Goal: Task Accomplishment & Management: Use online tool/utility

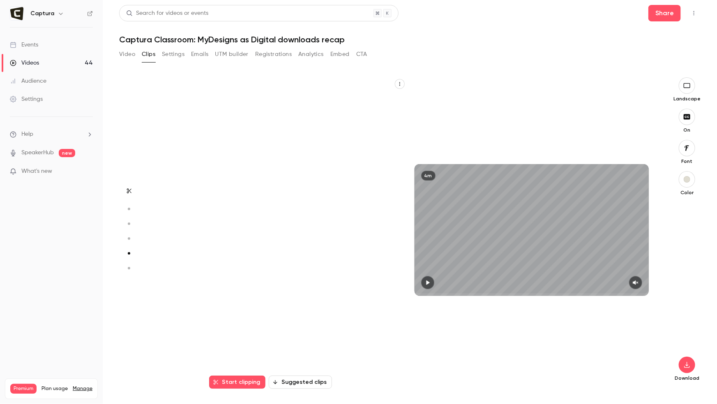
scroll to position [1246, 0]
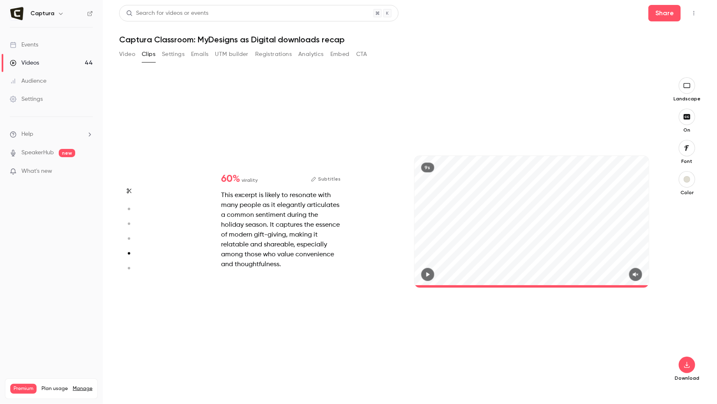
click at [55, 62] on link "Videos 44" at bounding box center [51, 63] width 103 height 18
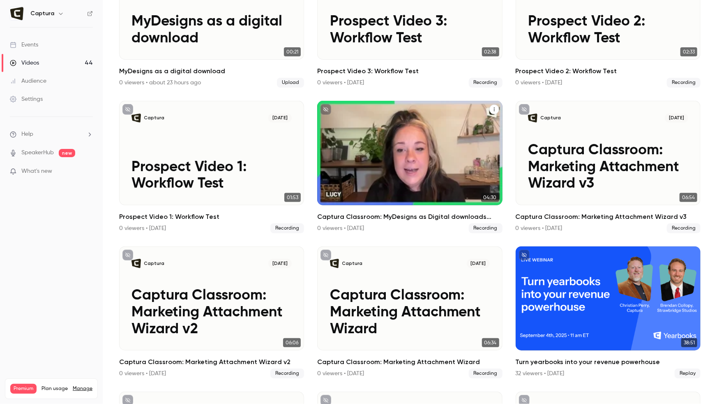
scroll to position [219, 0]
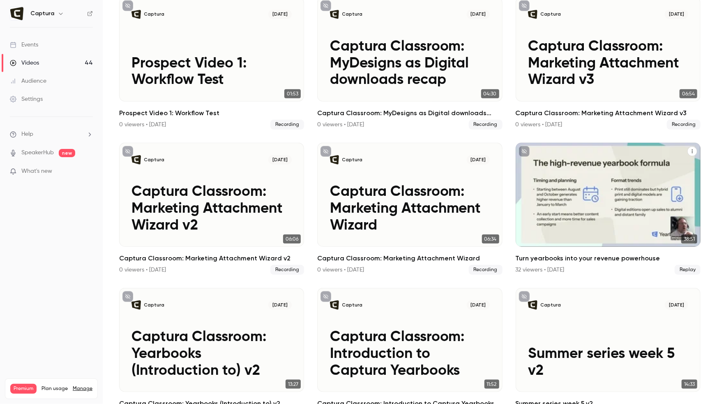
click at [581, 224] on div "Turn yearbooks into your revenue powerhouse" at bounding box center [608, 195] width 185 height 104
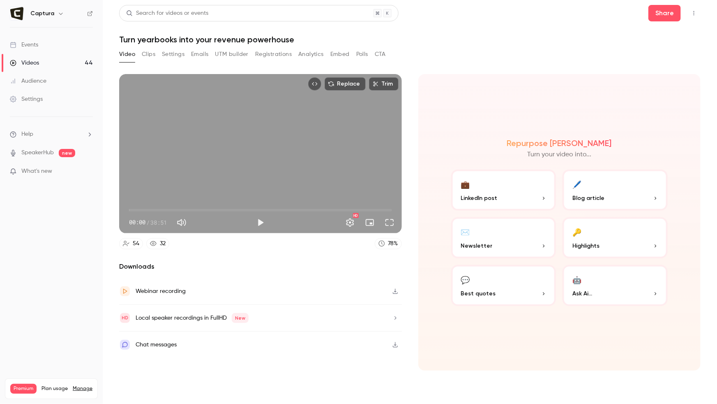
click at [152, 53] on button "Clips" at bounding box center [149, 54] width 14 height 13
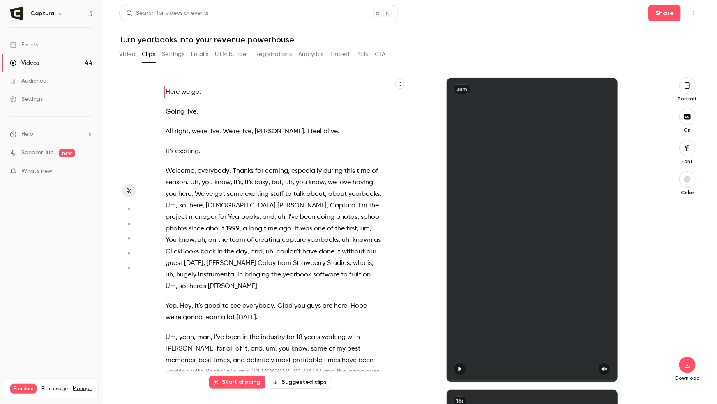
click at [296, 382] on button "Suggested clips" at bounding box center [300, 381] width 63 height 13
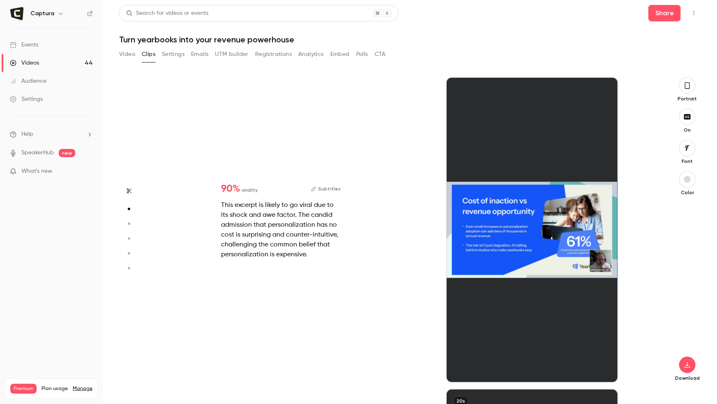
scroll to position [311, 0]
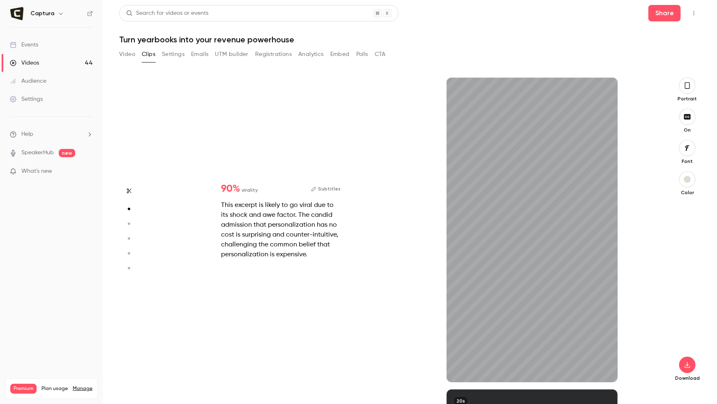
click at [694, 91] on div "Portrait" at bounding box center [687, 89] width 26 height 25
click at [690, 86] on icon "button" at bounding box center [687, 85] width 7 height 9
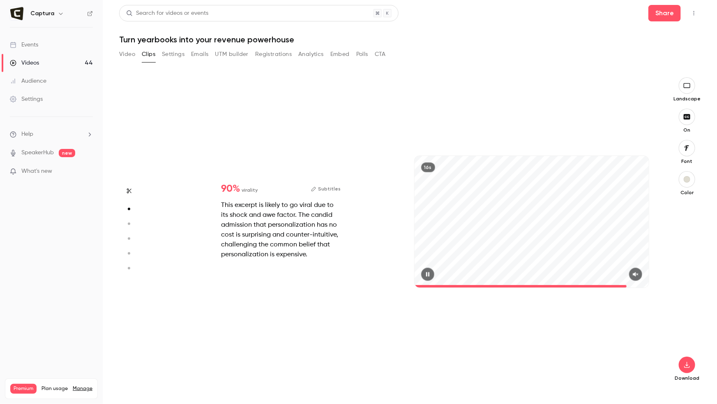
click at [637, 272] on icon "button" at bounding box center [636, 274] width 7 height 6
click at [427, 269] on button "button" at bounding box center [427, 274] width 13 height 13
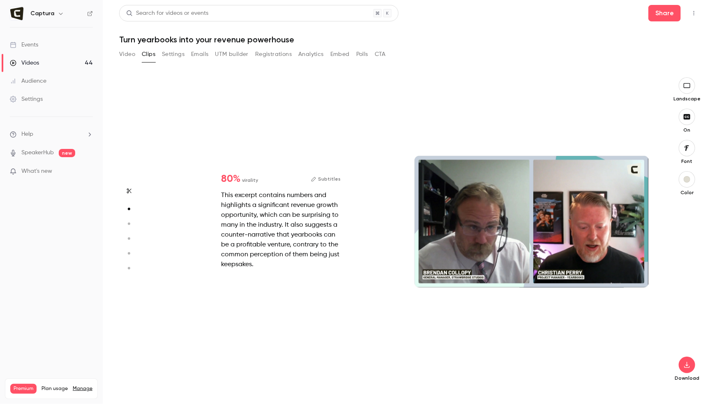
type input "*"
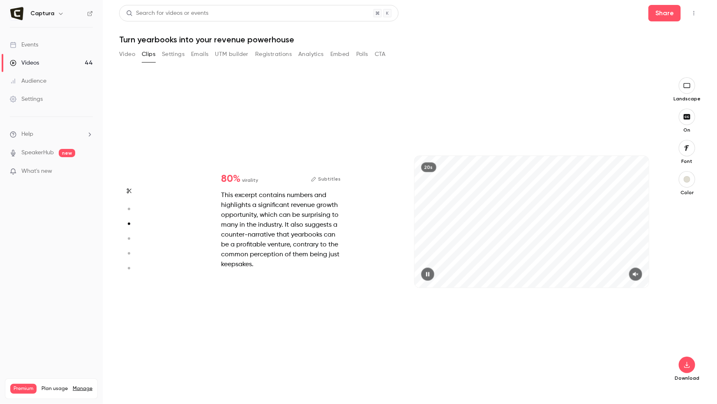
scroll to position [623, 0]
click at [637, 273] on icon "button" at bounding box center [635, 274] width 5 height 5
type input "*"
click at [635, 275] on icon "button" at bounding box center [635, 274] width 5 height 5
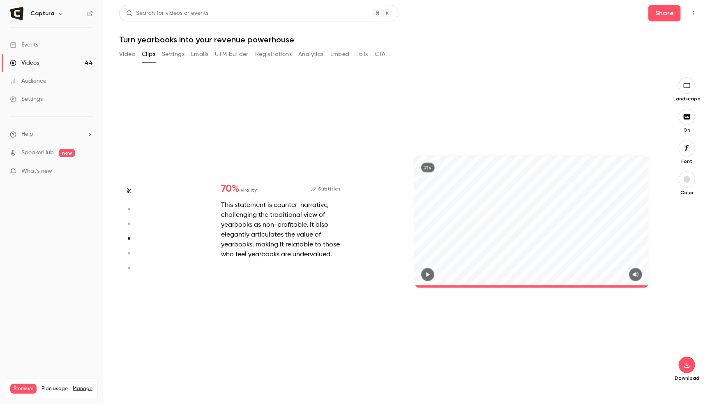
type input "*"
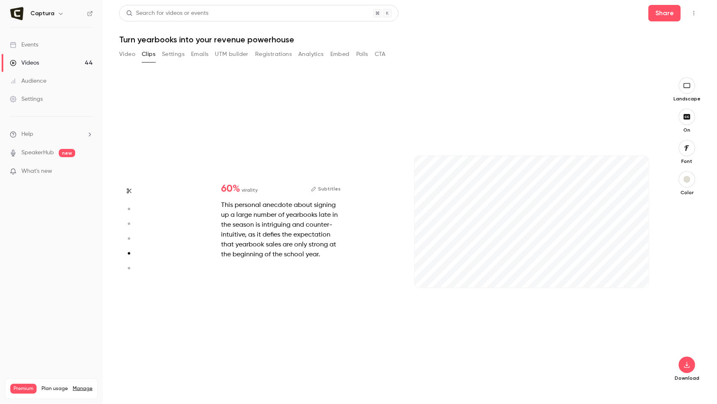
scroll to position [1246, 0]
click at [636, 276] on icon "button" at bounding box center [635, 274] width 5 height 5
type input "*"
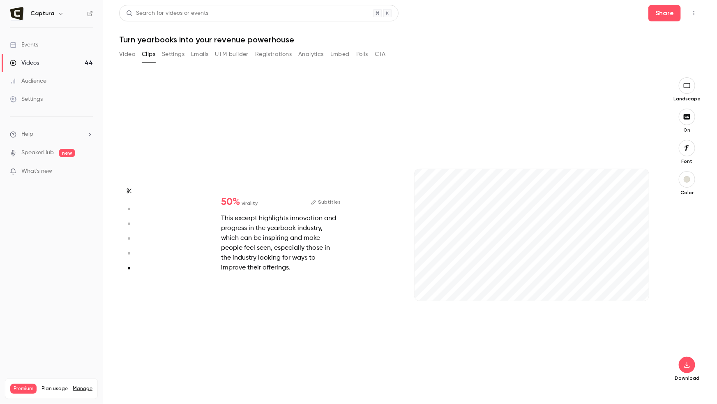
scroll to position [1544, 0]
click at [637, 286] on icon "button" at bounding box center [636, 287] width 7 height 6
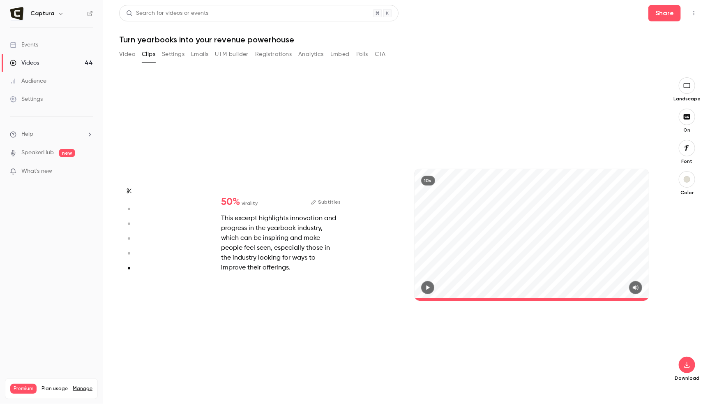
type input "****"
click at [121, 58] on button "Video" at bounding box center [127, 54] width 16 height 13
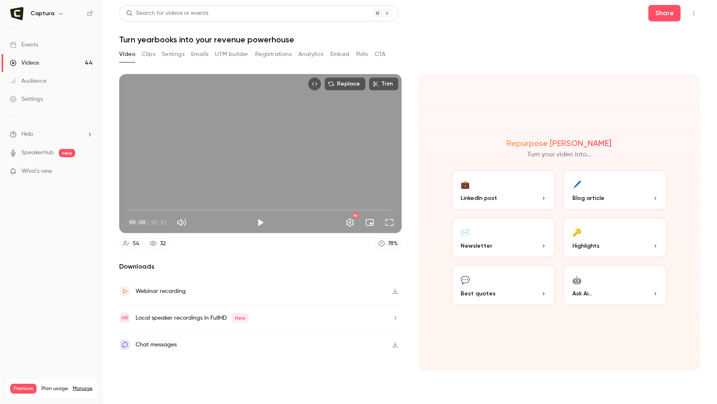
drag, startPoint x: 147, startPoint y: 54, endPoint x: 113, endPoint y: 169, distance: 119.6
click at [146, 55] on button "Clips" at bounding box center [149, 54] width 14 height 13
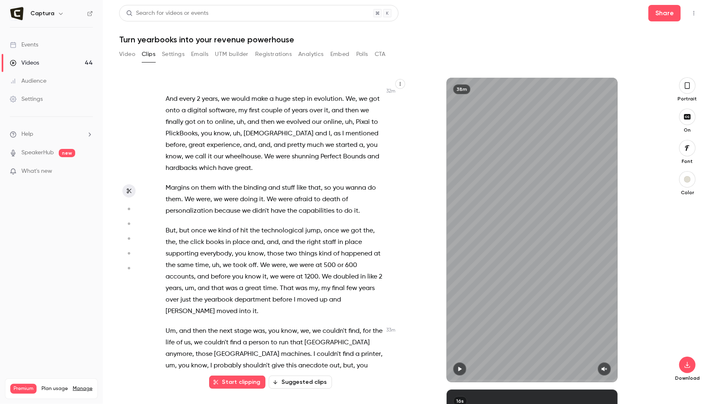
scroll to position [7258, 0]
click at [162, 172] on div "Here we go . Going live . All right , we're live . We're live , [PERSON_NAME] .…" at bounding box center [278, 233] width 247 height 297
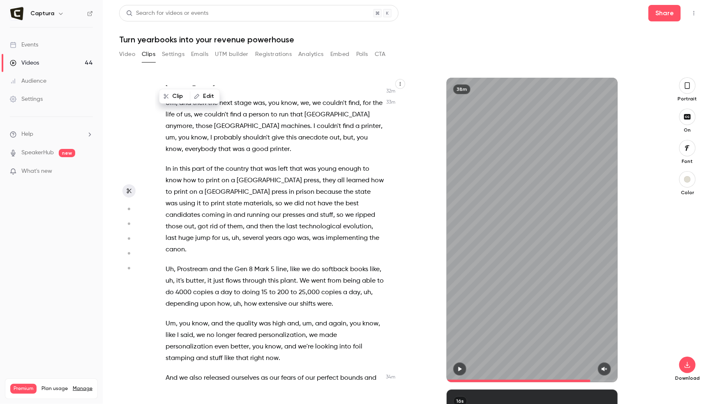
scroll to position [7776, 0]
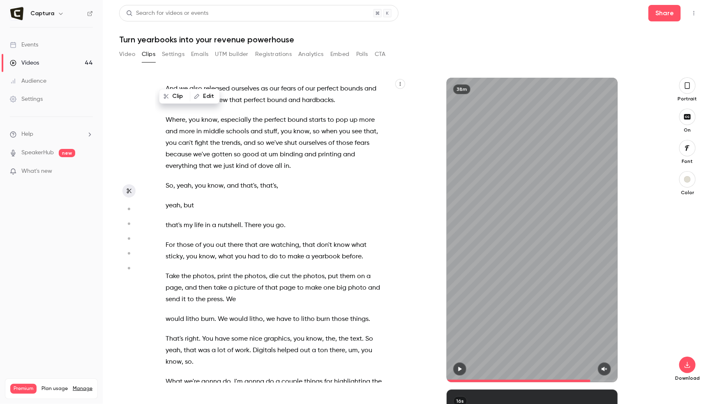
click at [166, 239] on span "For" at bounding box center [170, 245] width 9 height 12
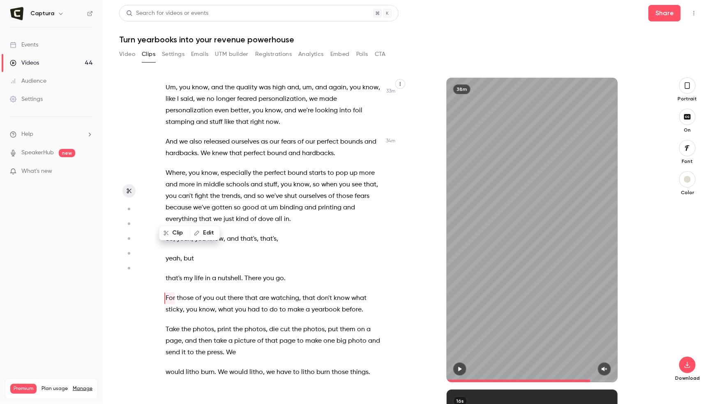
scroll to position [7717, 0]
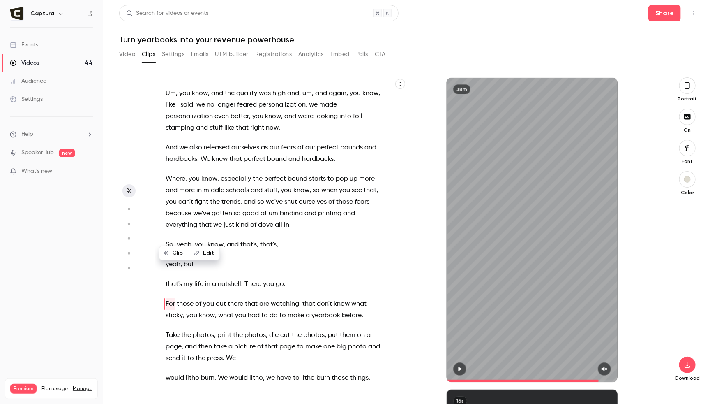
click at [461, 367] on icon "button" at bounding box center [460, 369] width 7 height 6
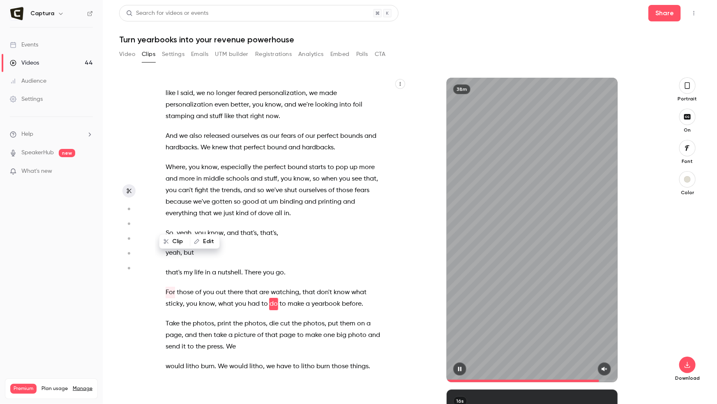
click at [605, 370] on icon "button" at bounding box center [604, 369] width 7 height 6
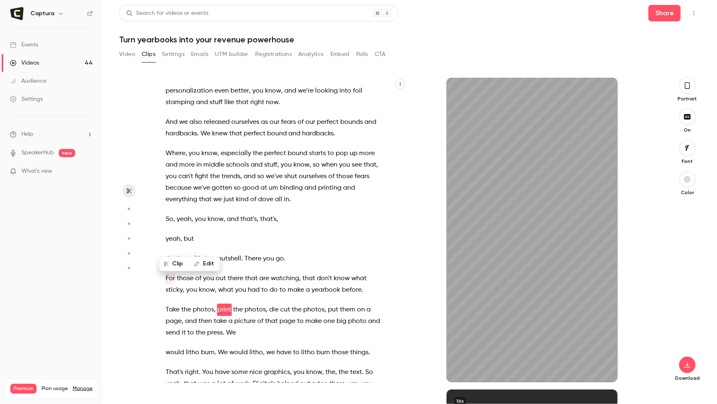
scroll to position [7749, 0]
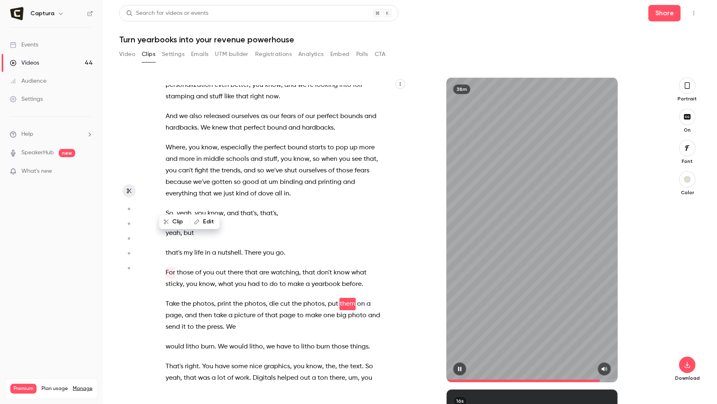
click at [473, 367] on div at bounding box center [532, 368] width 171 height 13
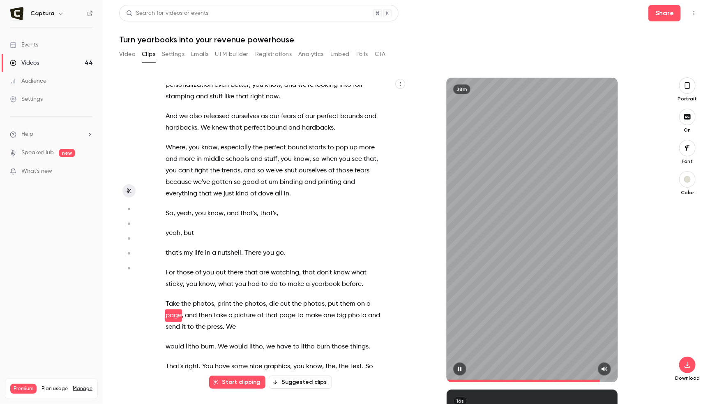
scroll to position [7760, 0]
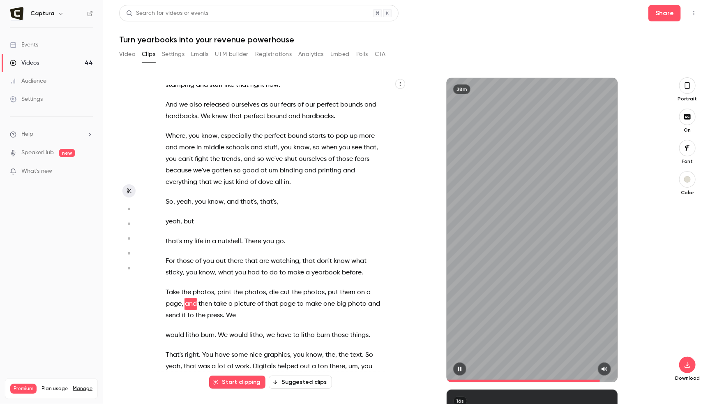
click at [465, 368] on button "button" at bounding box center [459, 368] width 13 height 13
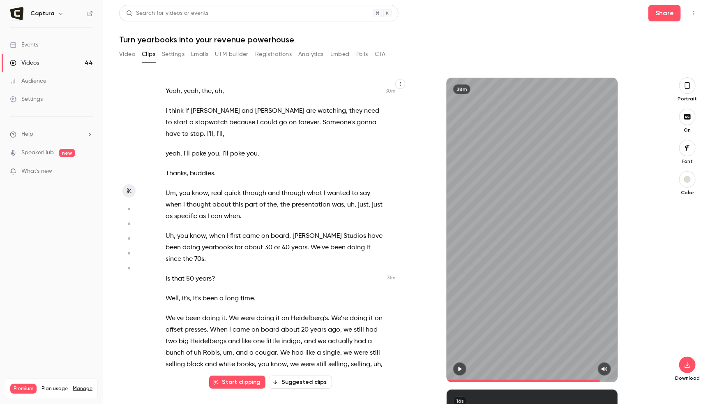
scroll to position [6793, 0]
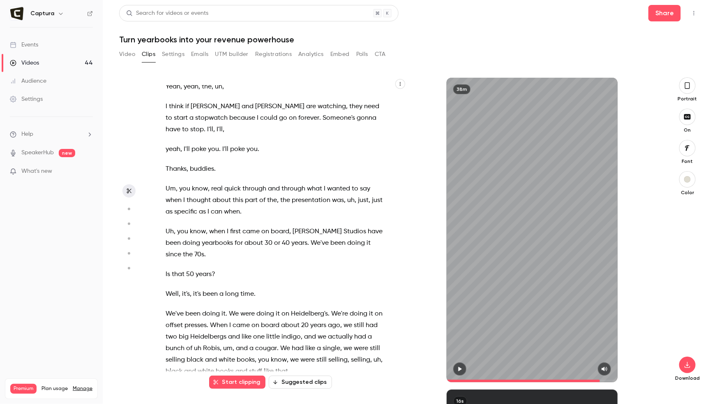
click at [168, 226] on span "Uh" at bounding box center [170, 232] width 8 height 12
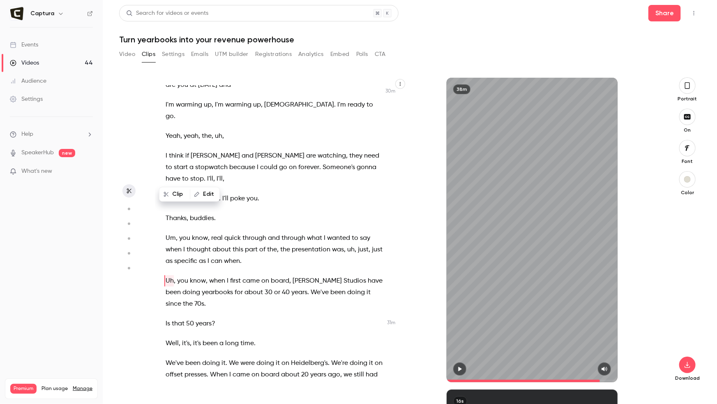
scroll to position [6733, 0]
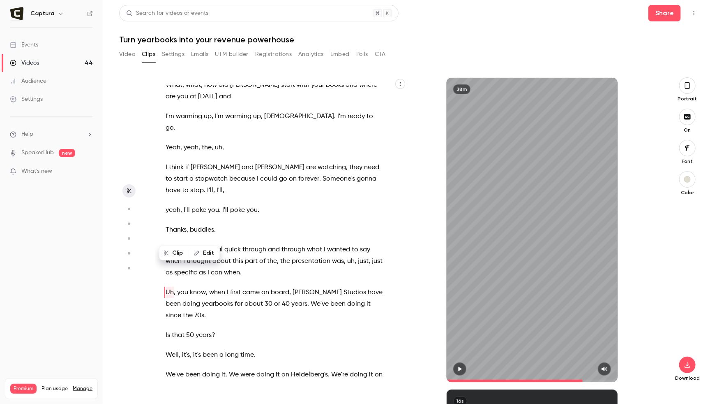
click at [464, 367] on button "button" at bounding box center [459, 368] width 13 height 13
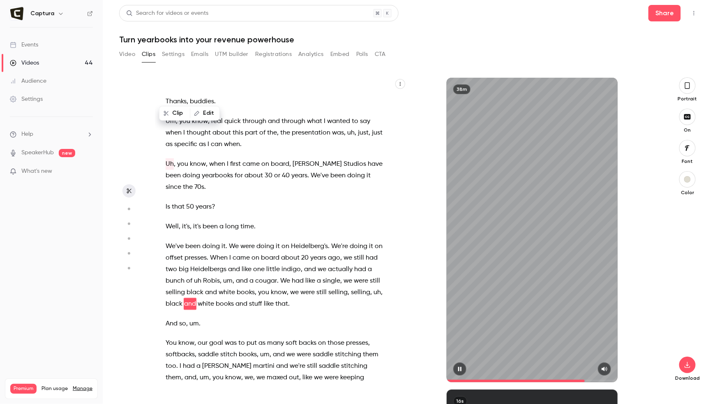
scroll to position [6872, 0]
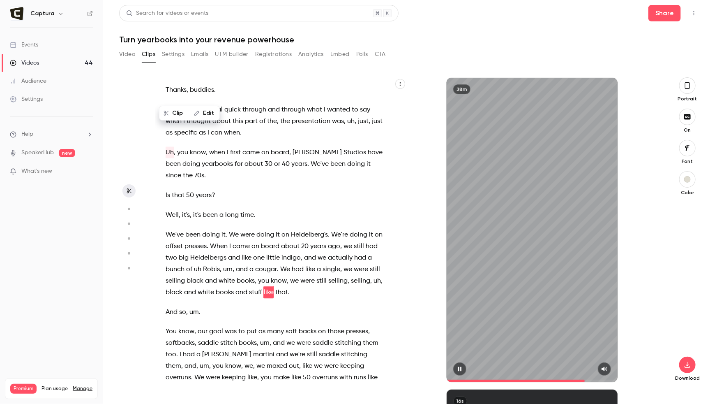
click at [464, 367] on button "button" at bounding box center [459, 368] width 13 height 13
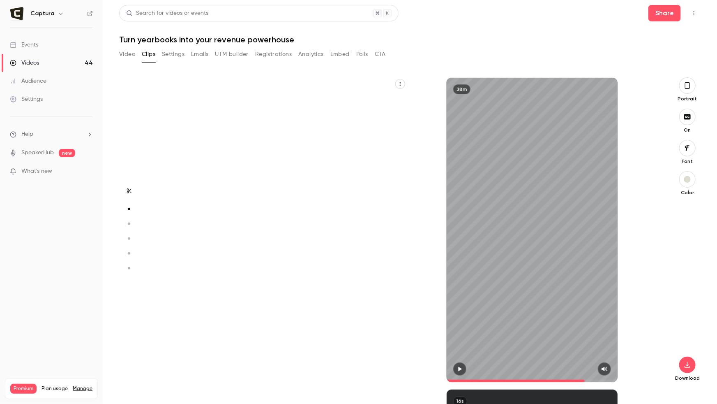
type input "******"
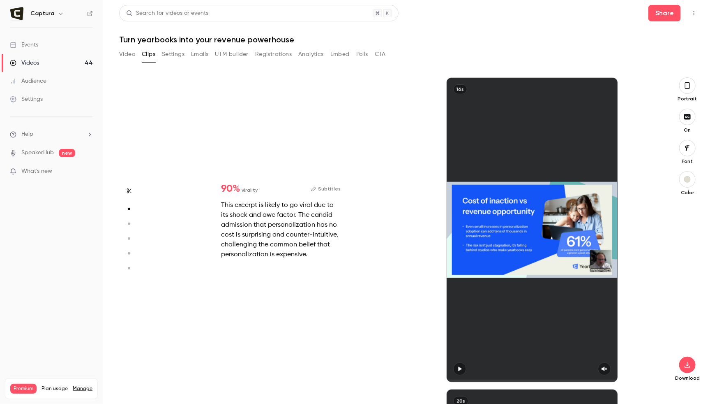
scroll to position [0, 0]
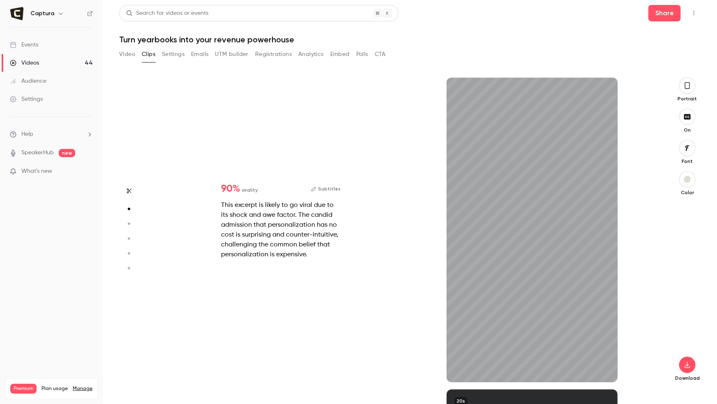
type input "***"
type input "******"
type input "***"
type input "******"
type input "*"
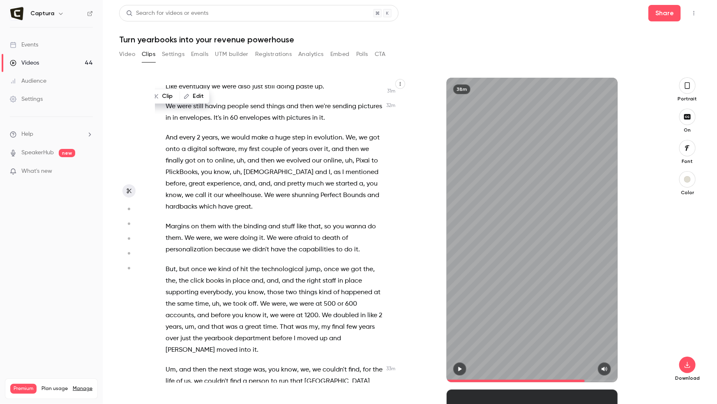
scroll to position [7212, 0]
click at [166, 264] on span "But" at bounding box center [171, 270] width 10 height 12
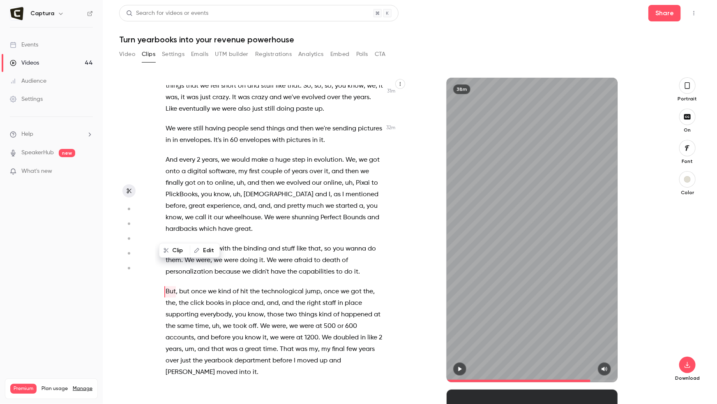
scroll to position [7190, 0]
click at [458, 365] on button "button" at bounding box center [459, 368] width 13 height 13
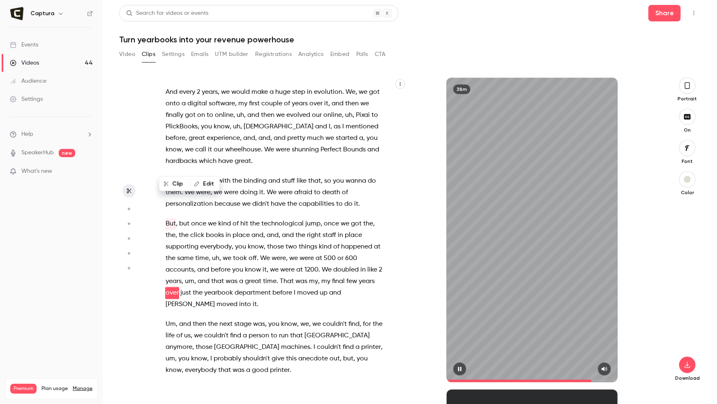
scroll to position [7259, 0]
click at [462, 368] on icon "button" at bounding box center [460, 369] width 7 height 6
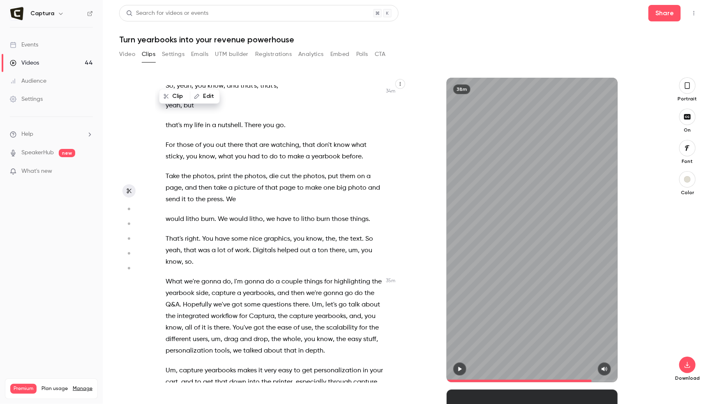
scroll to position [7884, 0]
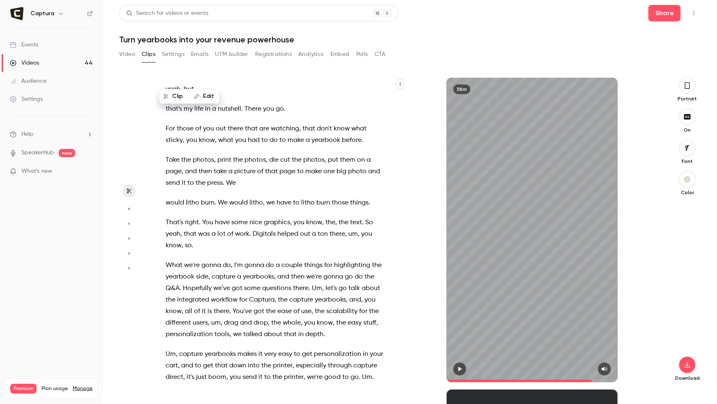
click at [163, 284] on div "Here we go . Going live . All right , we're live . We're live , [PERSON_NAME] .…" at bounding box center [278, 233] width 247 height 297
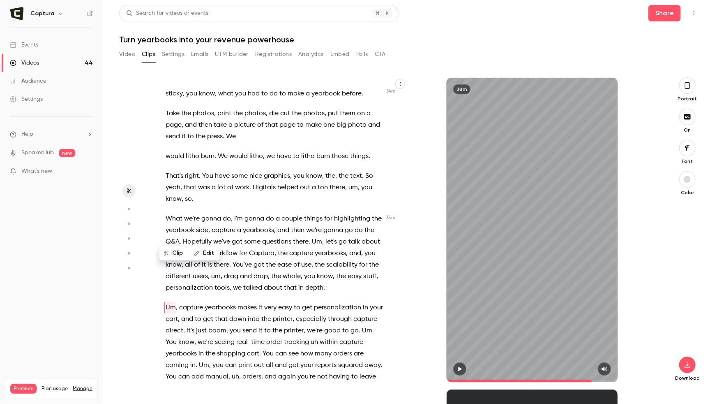
scroll to position [7934, 0]
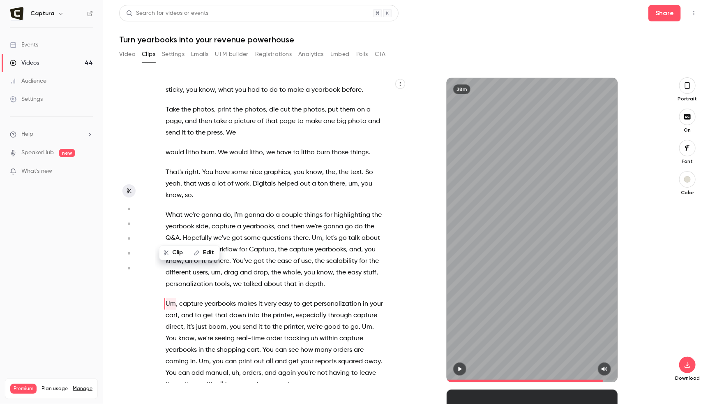
click at [458, 366] on icon "button" at bounding box center [460, 369] width 7 height 6
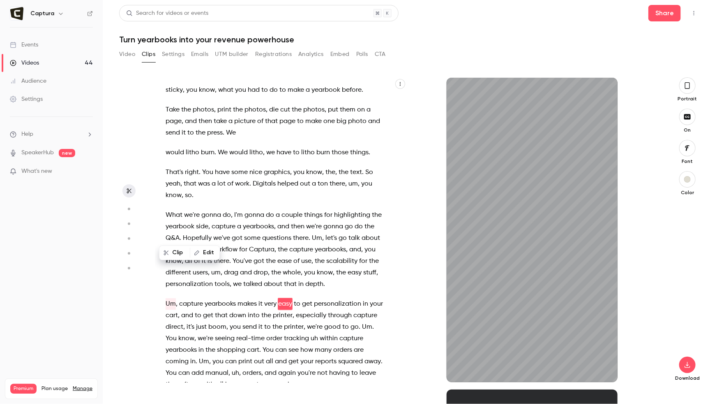
click at [268, 344] on span "You" at bounding box center [268, 350] width 11 height 12
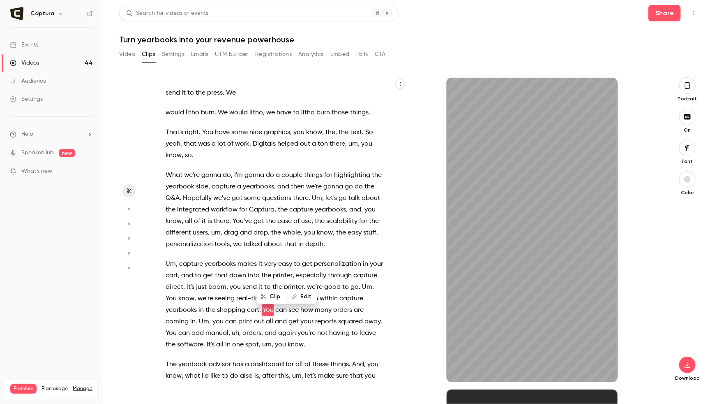
scroll to position [7980, 0]
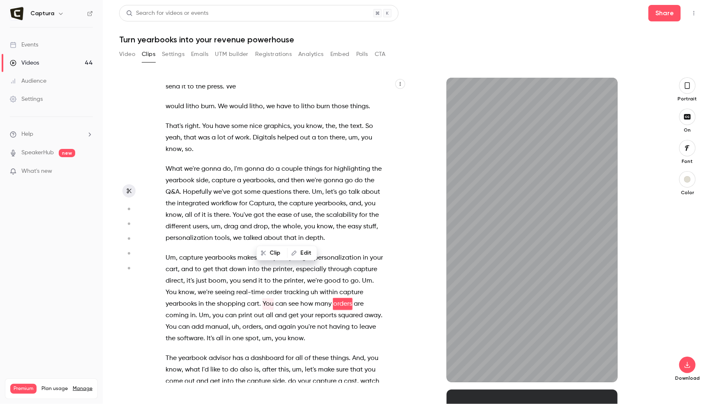
click at [229, 375] on span "into" at bounding box center [228, 381] width 12 height 12
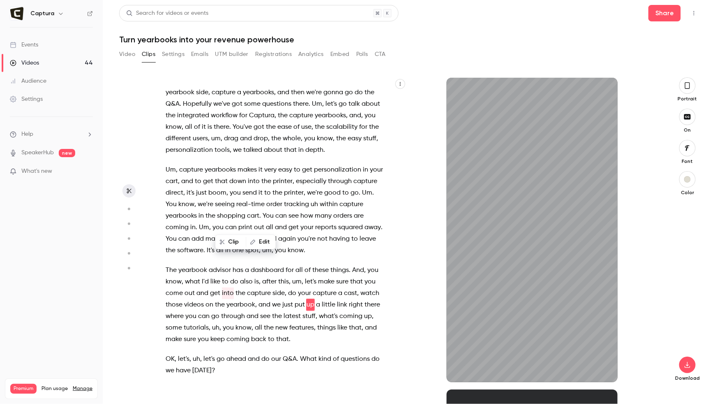
scroll to position [8069, 0]
click at [226, 245] on button "Clip" at bounding box center [231, 241] width 30 height 13
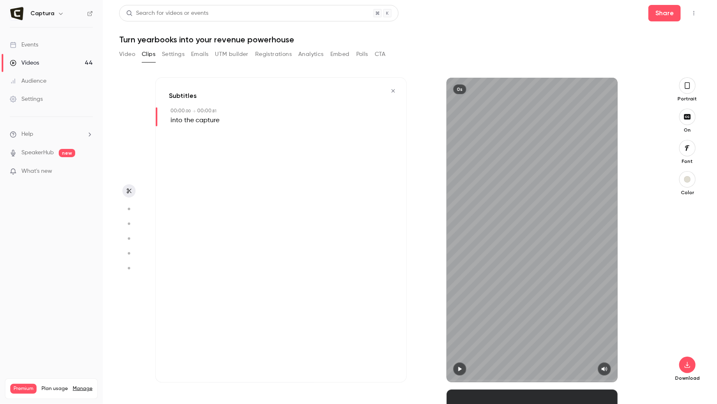
click at [395, 92] on icon "button" at bounding box center [392, 90] width 3 height 3
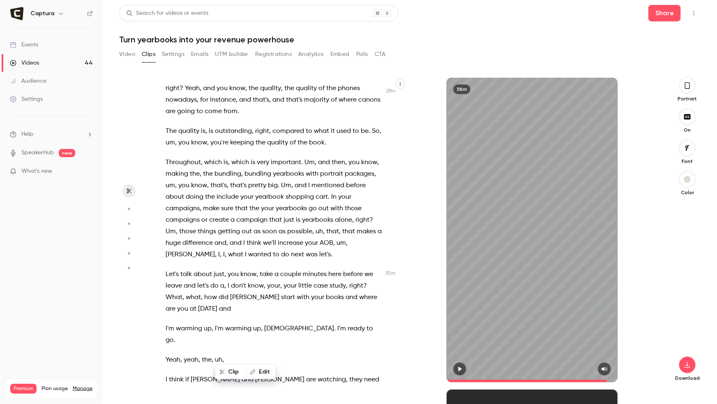
scroll to position [6486, 0]
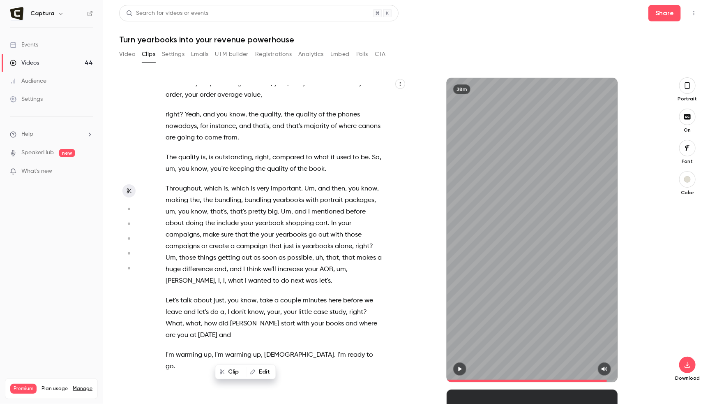
click at [313, 206] on span "mentioned" at bounding box center [328, 212] width 33 height 12
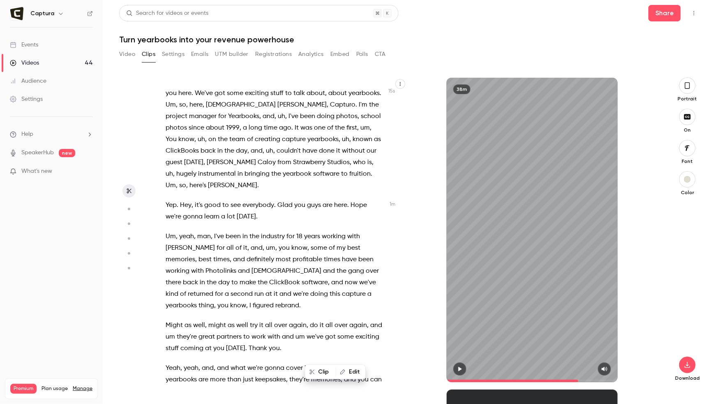
scroll to position [101, 0]
click at [176, 231] on span "," at bounding box center [177, 237] width 2 height 12
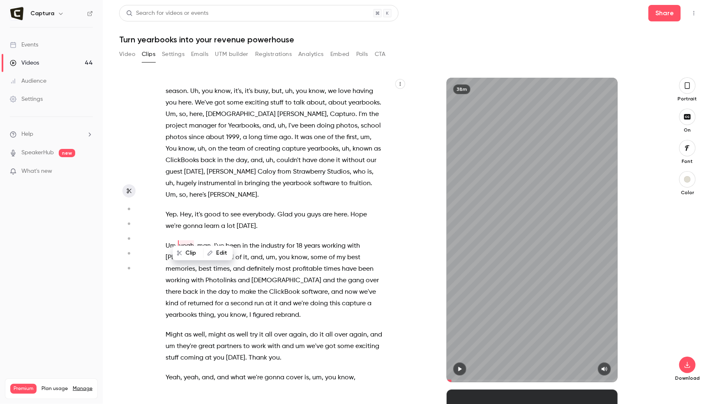
click at [688, 85] on icon "button" at bounding box center [687, 85] width 7 height 9
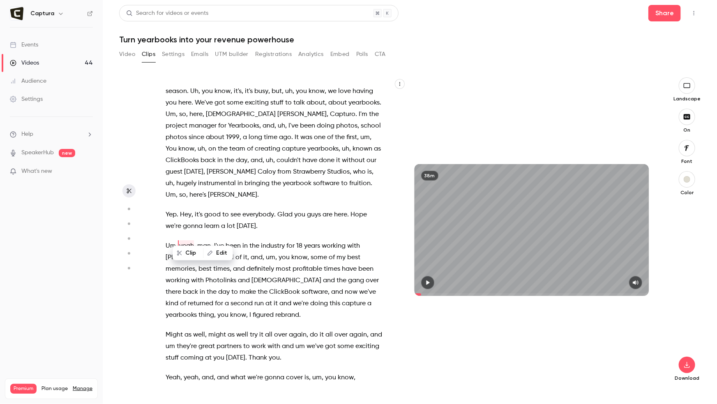
click at [425, 279] on button "button" at bounding box center [427, 282] width 13 height 13
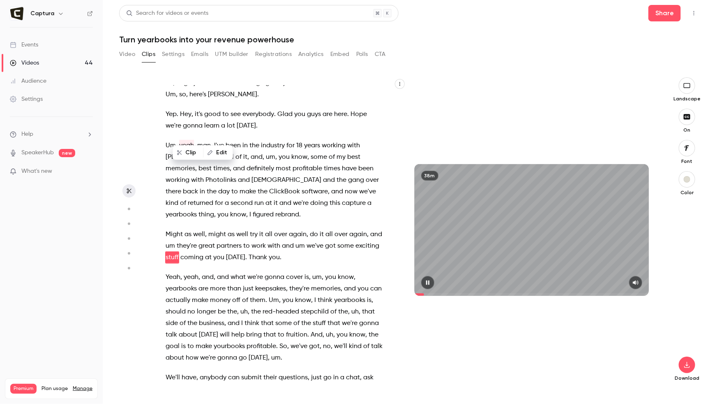
scroll to position [203, 0]
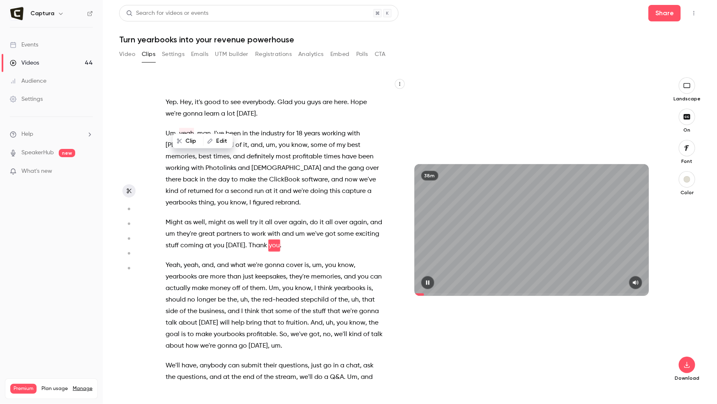
click at [427, 280] on icon "button" at bounding box center [427, 282] width 3 height 5
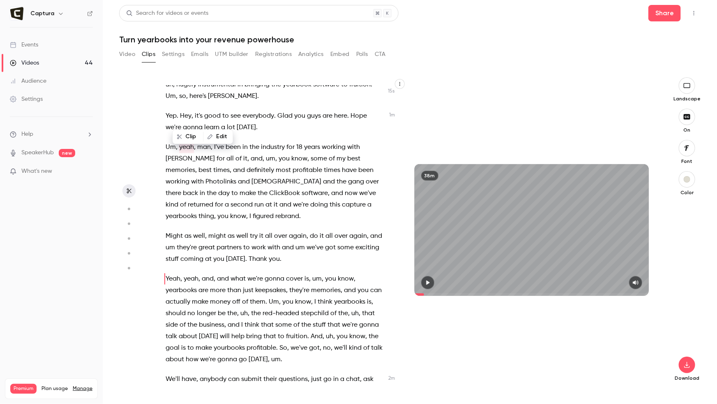
scroll to position [189, 0]
click at [176, 142] on span "," at bounding box center [177, 148] width 2 height 12
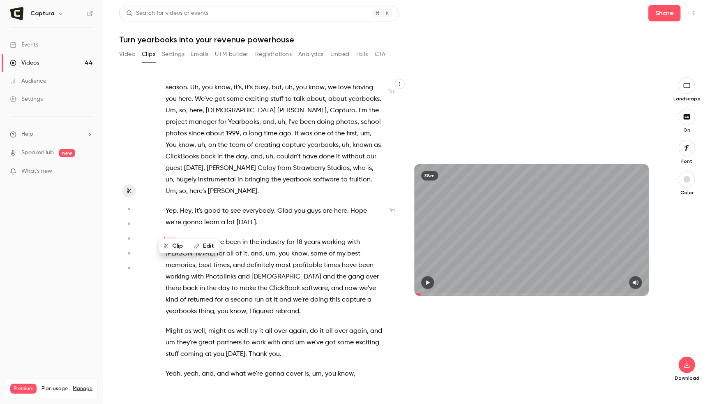
scroll to position [91, 0]
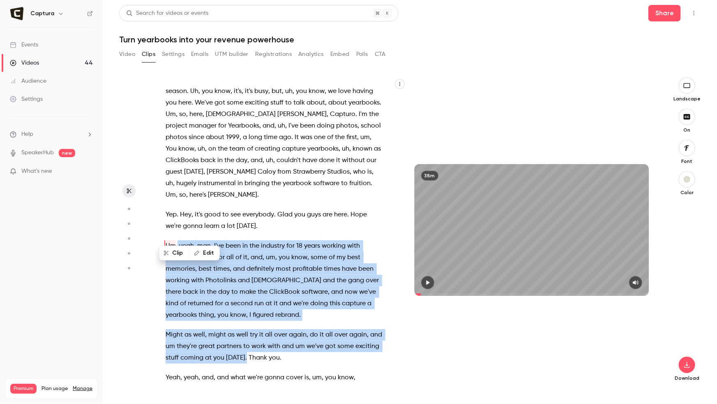
drag, startPoint x: 178, startPoint y: 233, endPoint x: 245, endPoint y: 346, distance: 131.4
click at [245, 346] on div "Here we go . Going live . All right , we're live . We're live , [PERSON_NAME] .…" at bounding box center [278, 233] width 247 height 297
click at [254, 365] on button "Clip 31 s" at bounding box center [258, 364] width 40 height 13
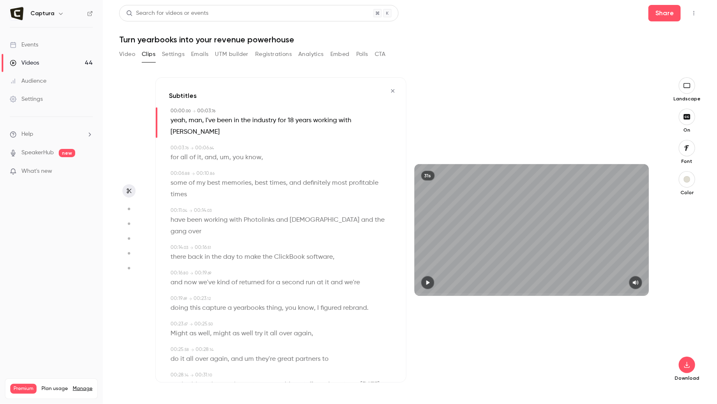
click at [206, 192] on div "00:00 . 00 → 00:03 . 76 yeah , man , I've been in the industry for 18 years wor…" at bounding box center [281, 251] width 224 height 289
click at [217, 214] on span "working" at bounding box center [216, 220] width 24 height 12
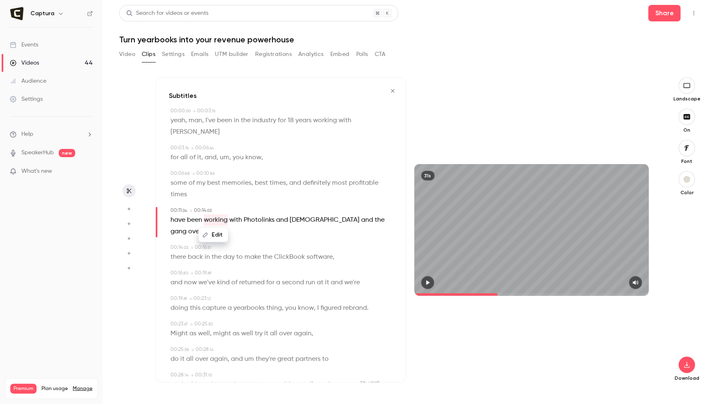
scroll to position [5, 0]
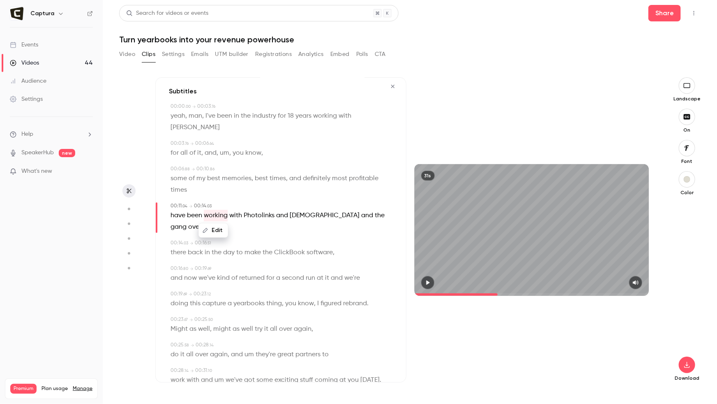
click at [226, 147] on span "um" at bounding box center [224, 153] width 9 height 12
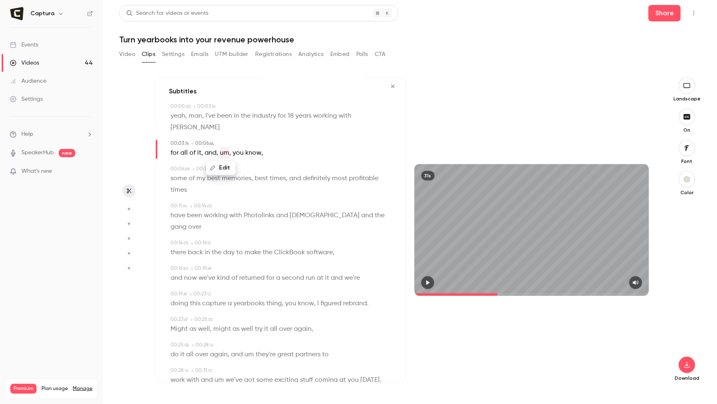
type input "***"
click at [223, 161] on button "Edit" at bounding box center [221, 167] width 28 height 13
click at [259, 162] on button "Replace" at bounding box center [262, 170] width 37 height 16
click at [254, 210] on span "Photolinks" at bounding box center [259, 216] width 31 height 12
type input "**"
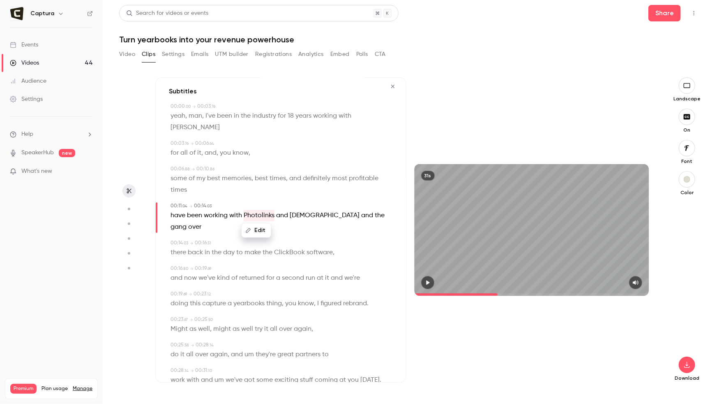
click at [259, 224] on button "Edit" at bounding box center [256, 230] width 28 height 13
type input "*********"
click at [293, 225] on button "Replace" at bounding box center [297, 233] width 37 height 16
click at [283, 247] on span "ClickBook" at bounding box center [289, 253] width 31 height 12
type input "**"
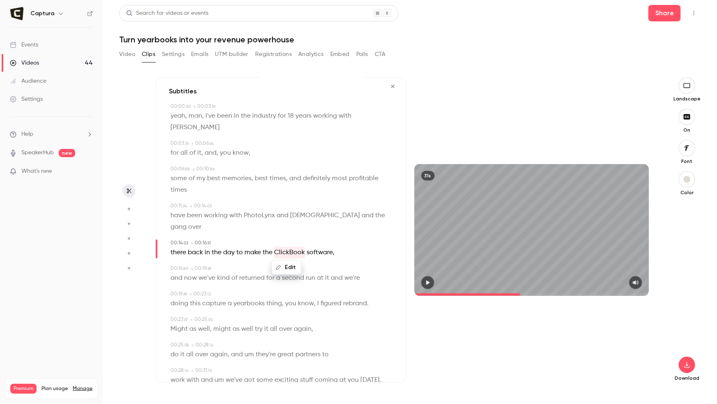
click at [289, 261] on button "Edit" at bounding box center [286, 267] width 28 height 13
drag, startPoint x: 261, startPoint y: 247, endPoint x: 213, endPoint y: 243, distance: 47.8
click at [213, 243] on div "00:00 . 00 → 00:03 . 76 yeah , man , I've been in the industry for 18 years wor…" at bounding box center [281, 260] width 224 height 315
click at [288, 262] on input "*********" at bounding box center [271, 270] width 74 height 16
type input "*"
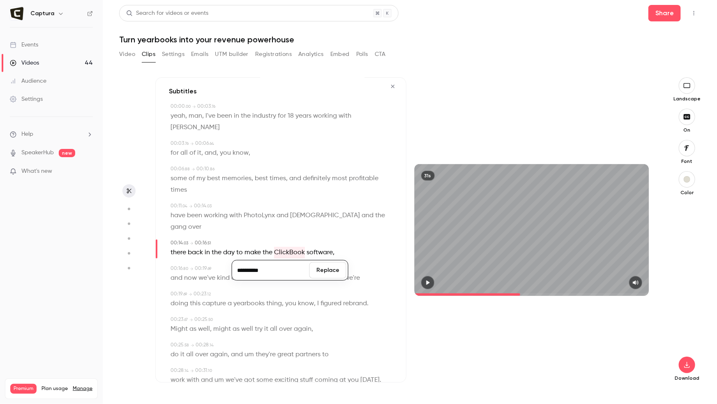
type input "**********"
click at [323, 262] on button "Replace" at bounding box center [327, 270] width 37 height 16
click at [212, 298] on span "capture" at bounding box center [214, 304] width 24 height 12
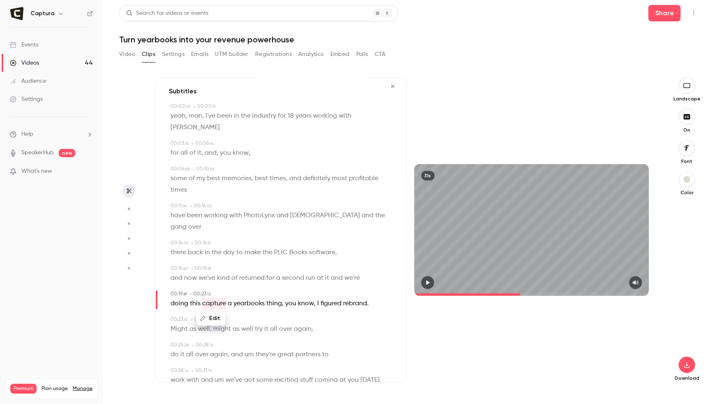
type input "****"
click at [211, 312] on button "Edit" at bounding box center [211, 318] width 28 height 13
type input "*******"
click at [249, 313] on button "Replace" at bounding box center [252, 321] width 37 height 16
type input "****"
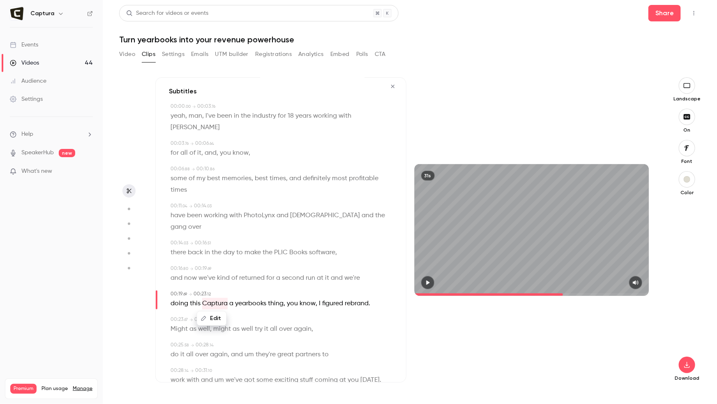
click at [243, 298] on span "yearbooks" at bounding box center [250, 304] width 31 height 12
click at [240, 312] on button "Edit" at bounding box center [247, 318] width 28 height 13
click at [201, 313] on input "*********" at bounding box center [232, 321] width 74 height 16
type input "*********"
click at [280, 313] on button "Replace" at bounding box center [288, 321] width 37 height 16
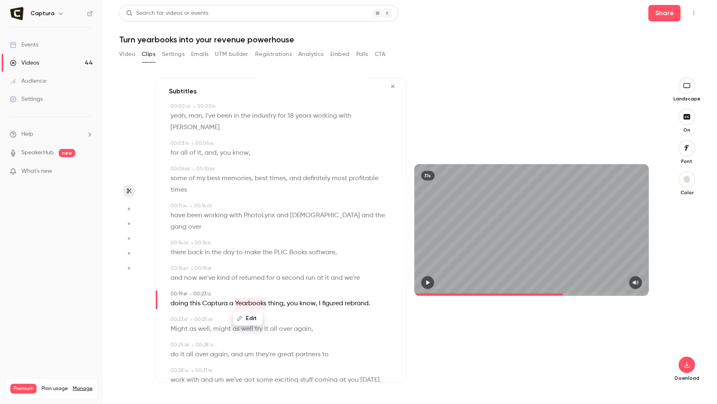
type input "****"
click at [232, 298] on span "a" at bounding box center [231, 304] width 4 height 12
click at [230, 312] on button "Edit" at bounding box center [228, 318] width 28 height 13
click at [275, 313] on button "Replace" at bounding box center [269, 321] width 37 height 16
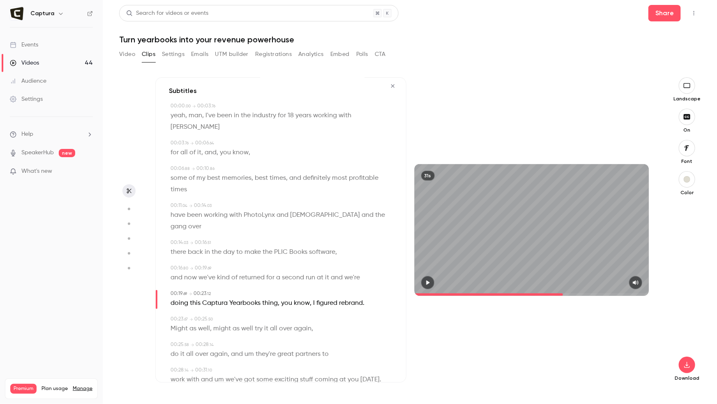
click at [245, 348] on span "um" at bounding box center [249, 354] width 9 height 12
type input "****"
click at [249, 362] on button "Edit" at bounding box center [245, 368] width 28 height 13
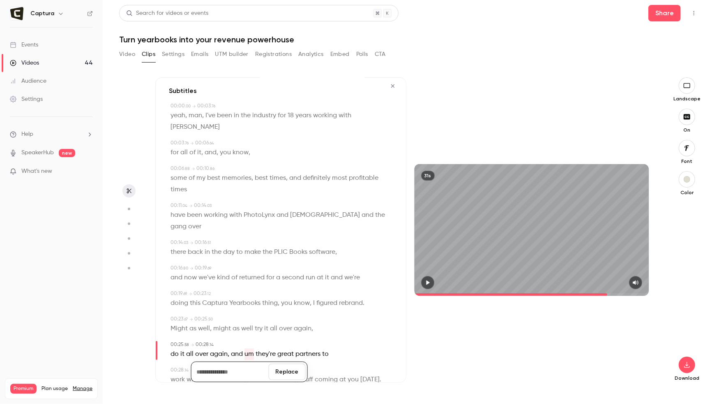
click at [289, 363] on button "Replace" at bounding box center [287, 371] width 37 height 16
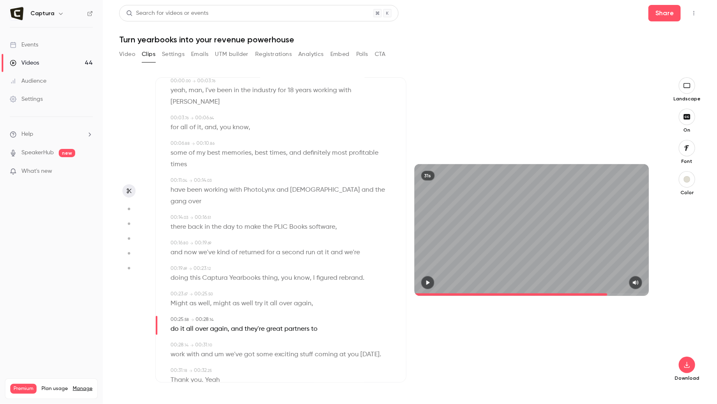
scroll to position [30, 0]
click at [208, 374] on span "Yeah" at bounding box center [212, 380] width 15 height 12
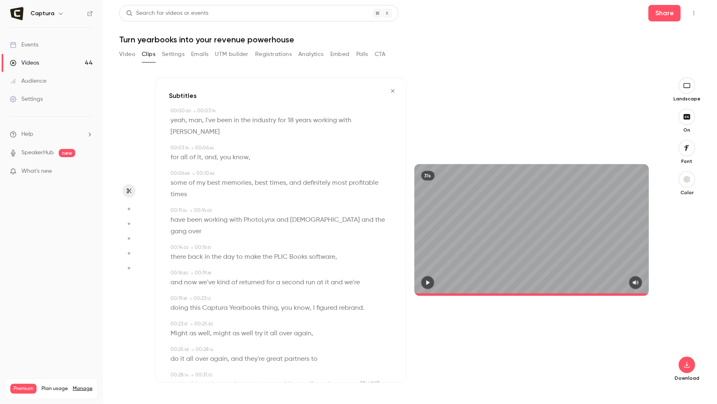
click at [175, 115] on span "yeah" at bounding box center [178, 121] width 15 height 12
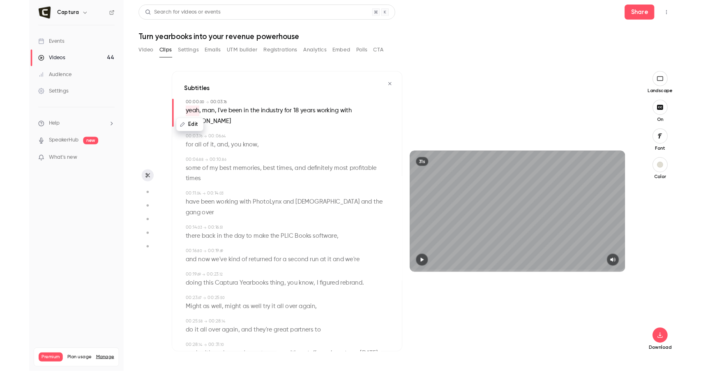
scroll to position [30, 0]
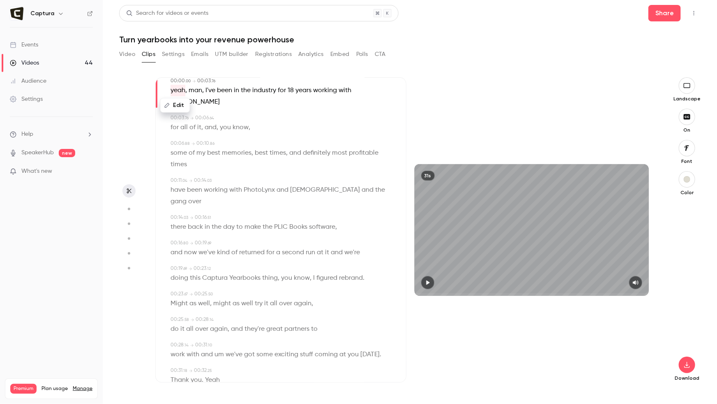
click at [213, 351] on span at bounding box center [214, 354] width 2 height 7
type input "****"
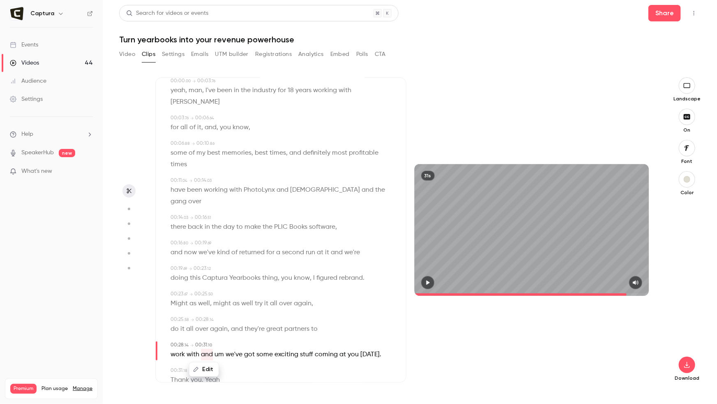
click at [217, 349] on span "um" at bounding box center [219, 355] width 9 height 12
click at [219, 363] on button "Edit" at bounding box center [216, 369] width 28 height 13
click at [256, 364] on button "Replace" at bounding box center [257, 372] width 37 height 16
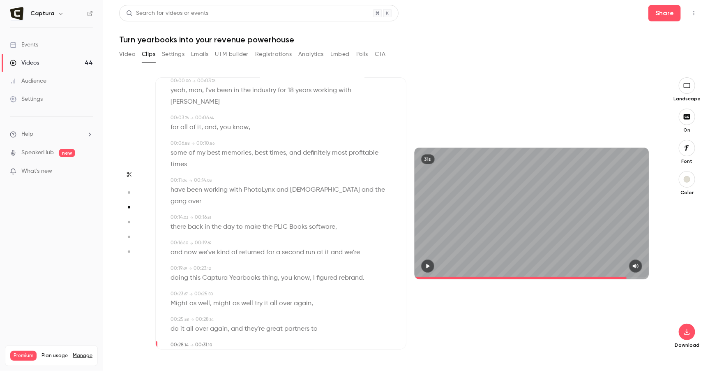
scroll to position [1114, 0]
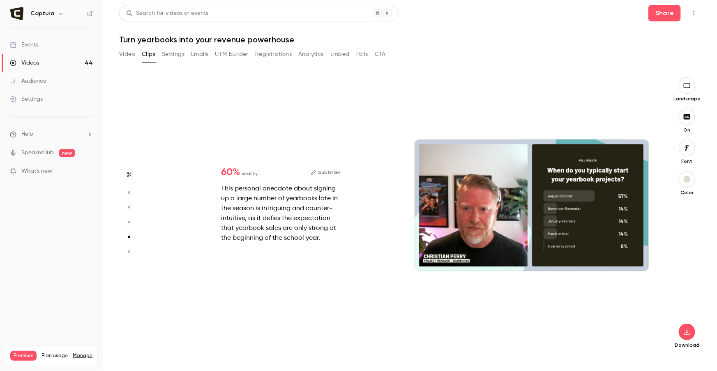
click at [131, 170] on button "button" at bounding box center [128, 174] width 13 height 13
type input "****"
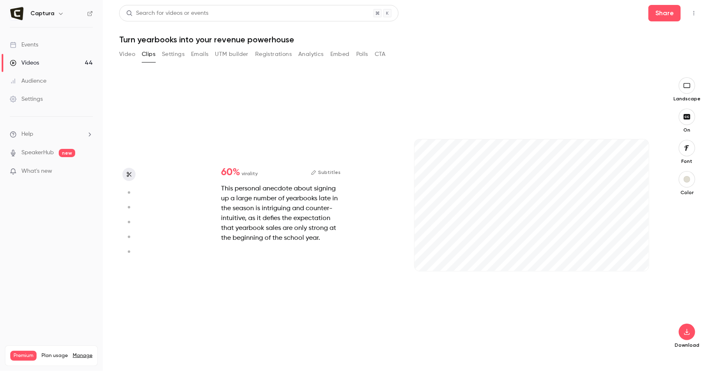
type input "***"
type input "****"
type input "*"
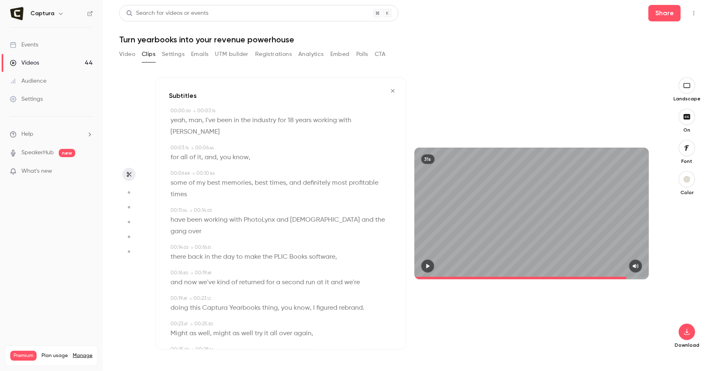
scroll to position [63, 0]
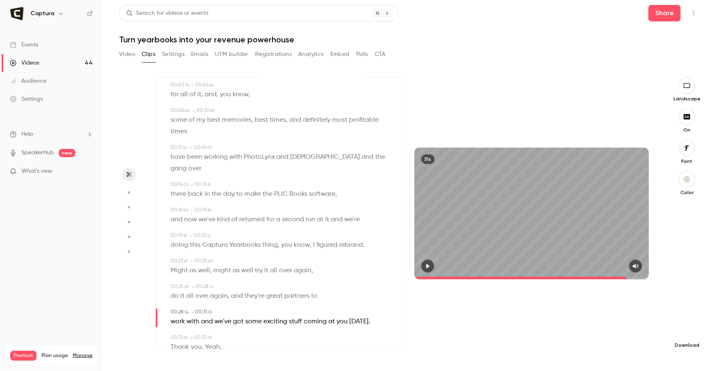
click at [689, 329] on icon "button" at bounding box center [687, 331] width 10 height 7
click at [609, 321] on span "High quality requires longer processing" at bounding box center [626, 324] width 94 height 8
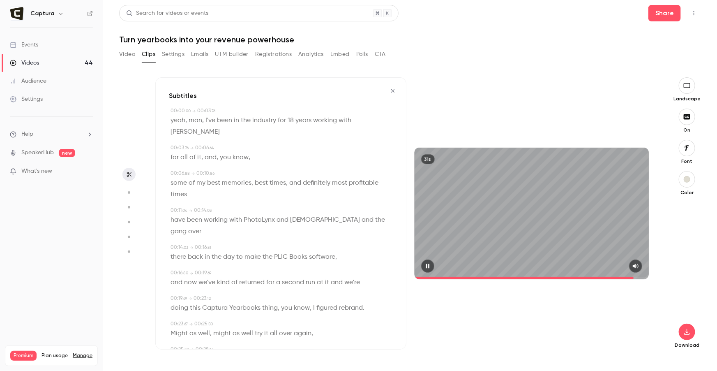
type input "****"
